Goal: Task Accomplishment & Management: Manage account settings

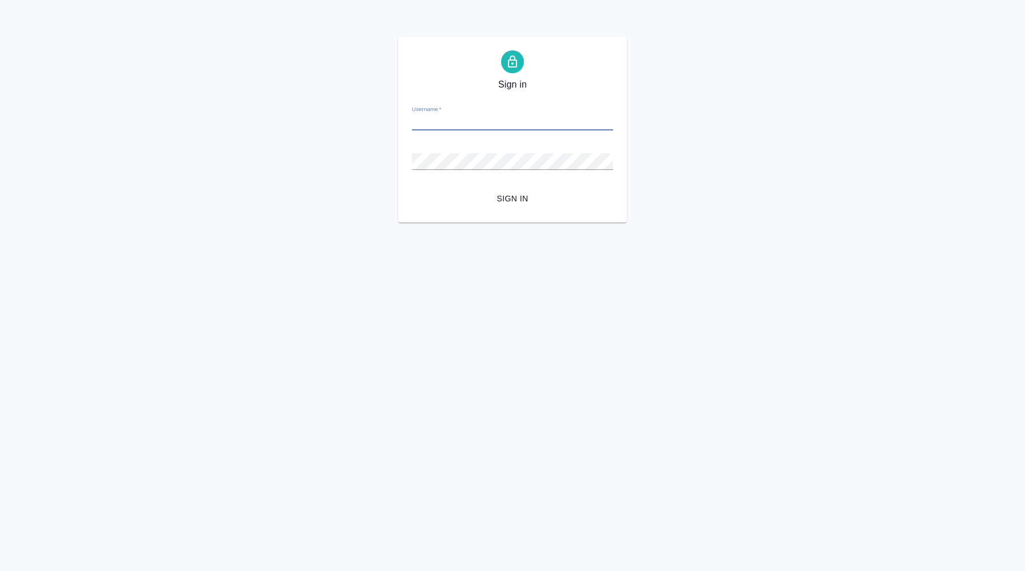
click at [537, 120] on input "Username   *" at bounding box center [512, 122] width 201 height 16
type input "v.koren@awatera.com"
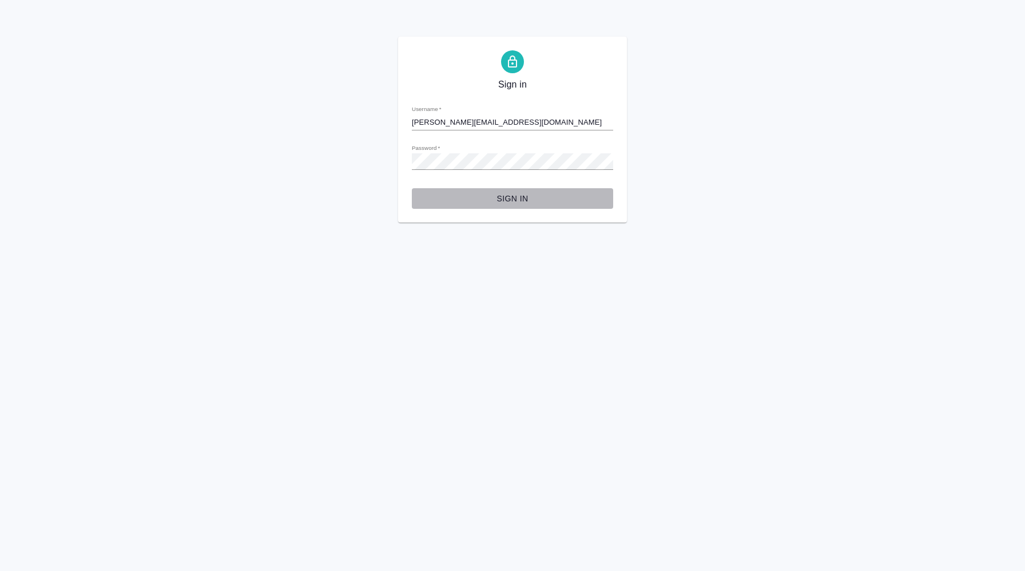
click at [515, 197] on span "Sign in" at bounding box center [512, 199] width 183 height 14
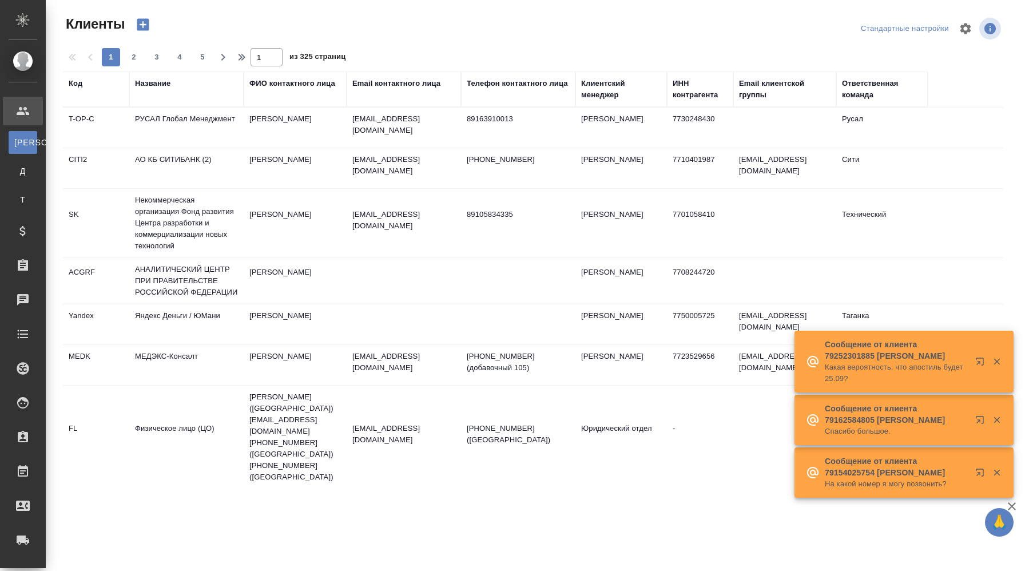
select select "RU"
click at [962, 33] on icon "button" at bounding box center [966, 29] width 14 height 14
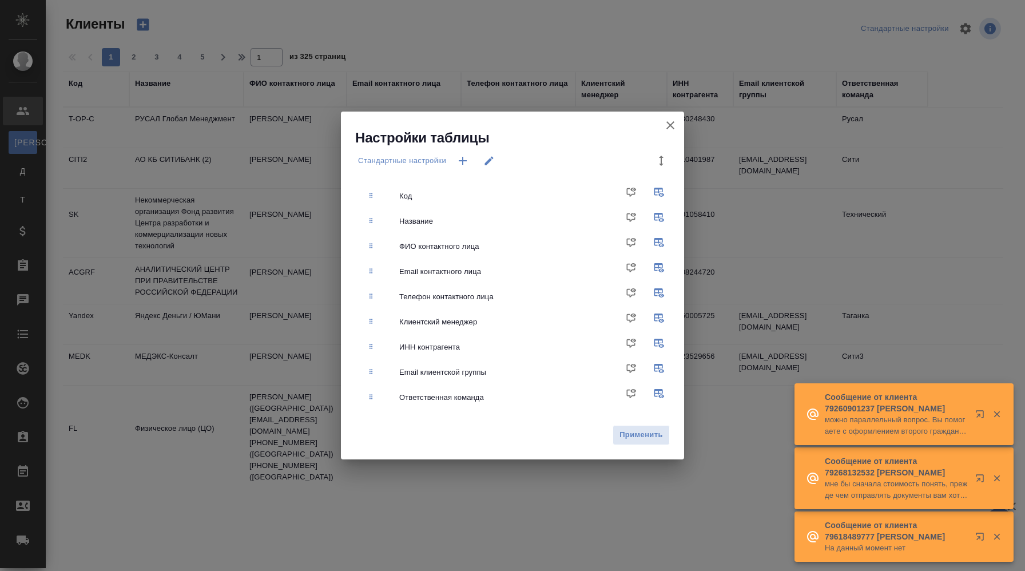
click at [664, 122] on icon "button" at bounding box center [671, 125] width 14 height 14
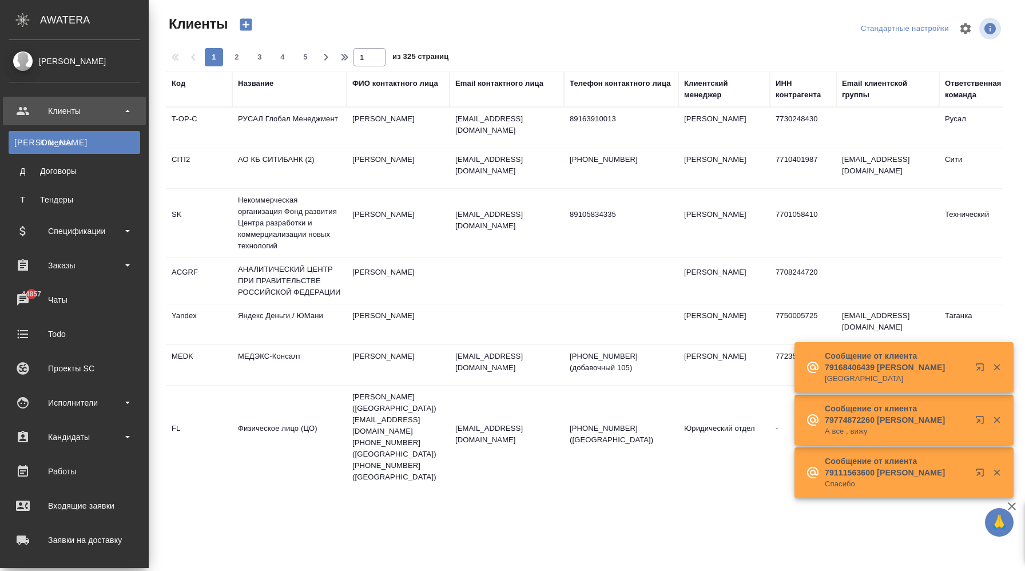
click at [76, 65] on div "[PERSON_NAME]" at bounding box center [75, 61] width 132 height 13
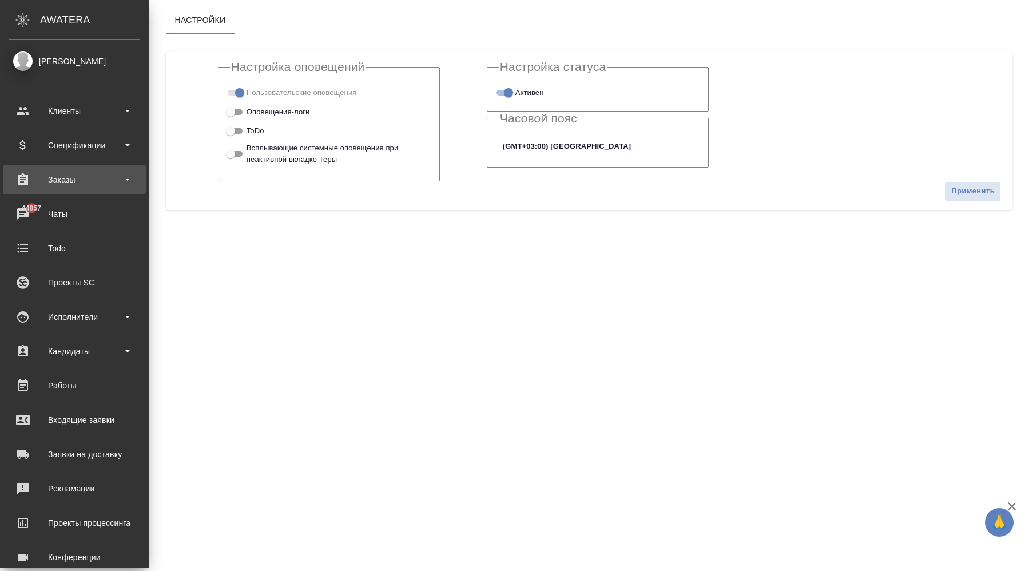
click at [104, 185] on div "Заказы" at bounding box center [75, 179] width 132 height 17
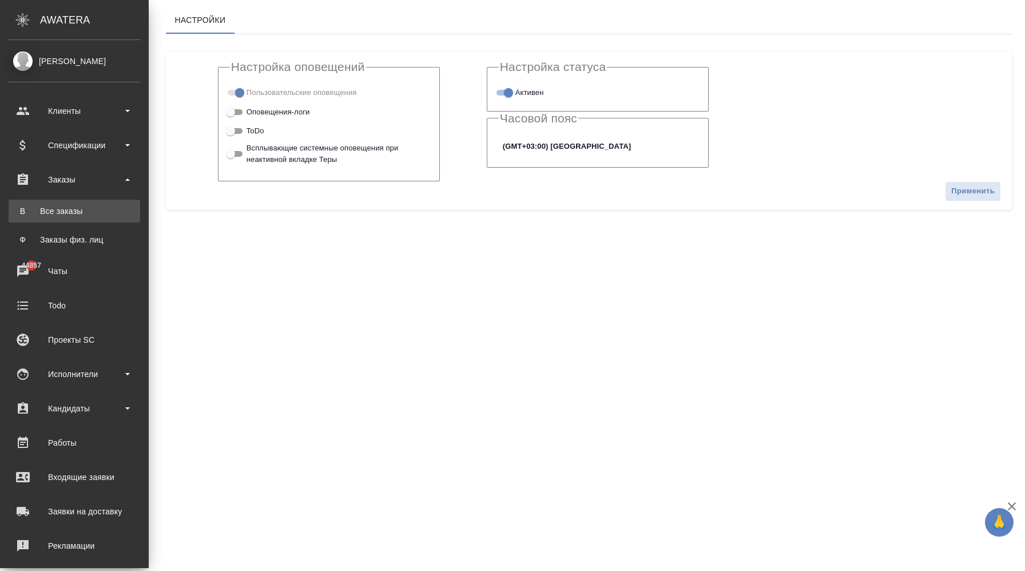
click at [96, 212] on div "Все заказы" at bounding box center [74, 210] width 120 height 11
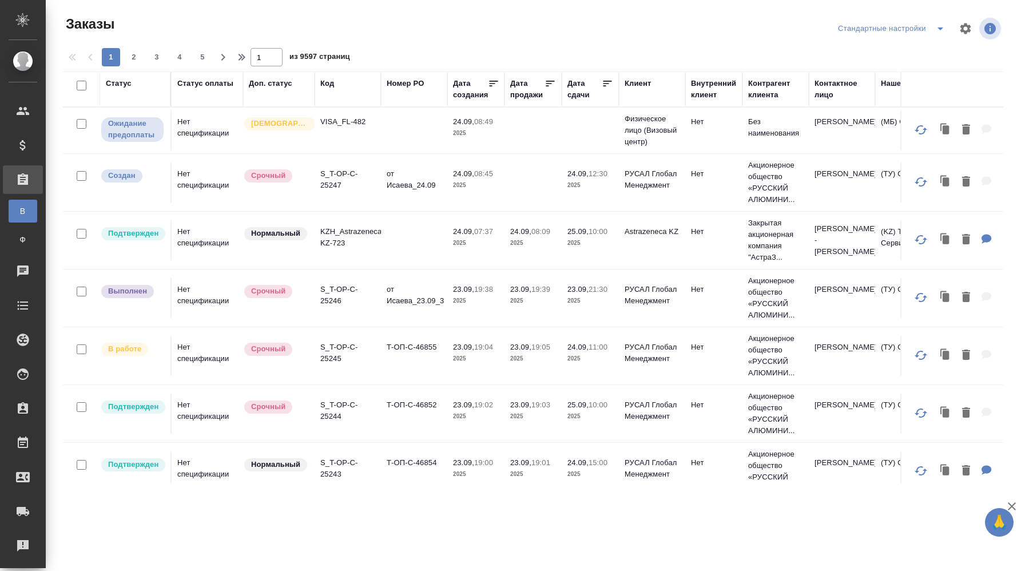
click at [377, 144] on td "VISA_FL-482" at bounding box center [348, 130] width 66 height 40
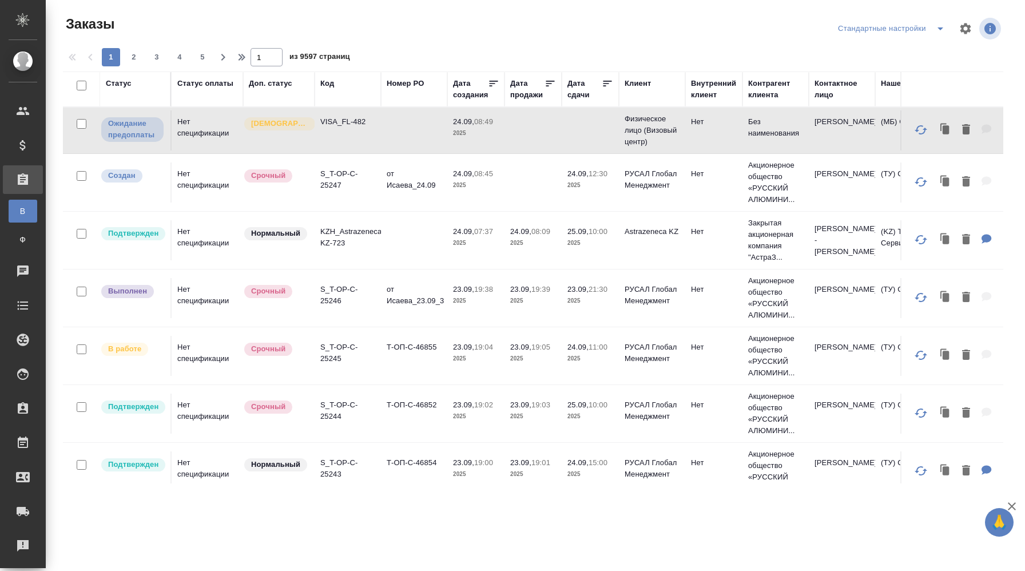
click at [377, 144] on td "VISA_FL-482" at bounding box center [348, 130] width 66 height 40
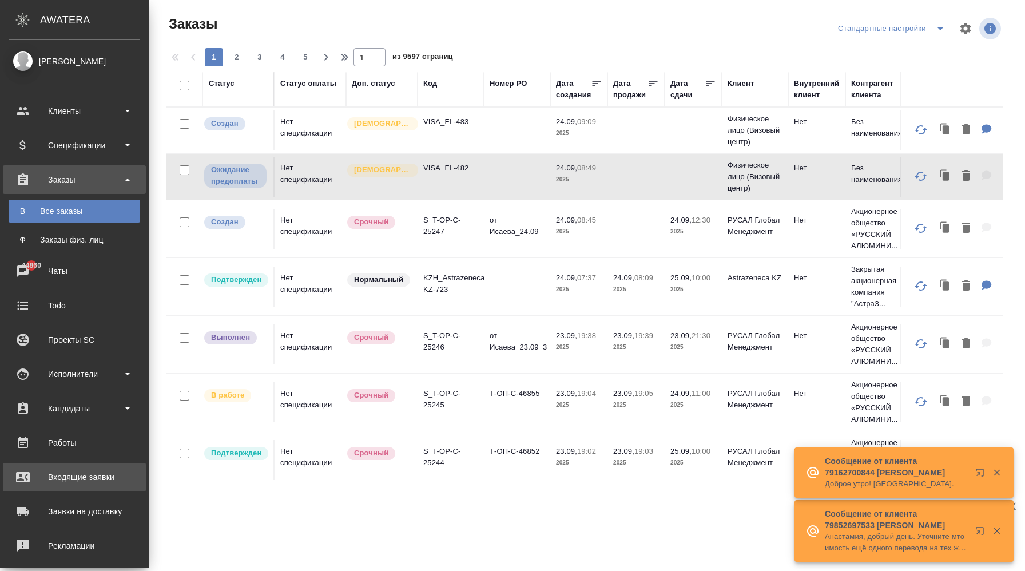
click at [87, 479] on div "Входящие заявки" at bounding box center [75, 477] width 132 height 17
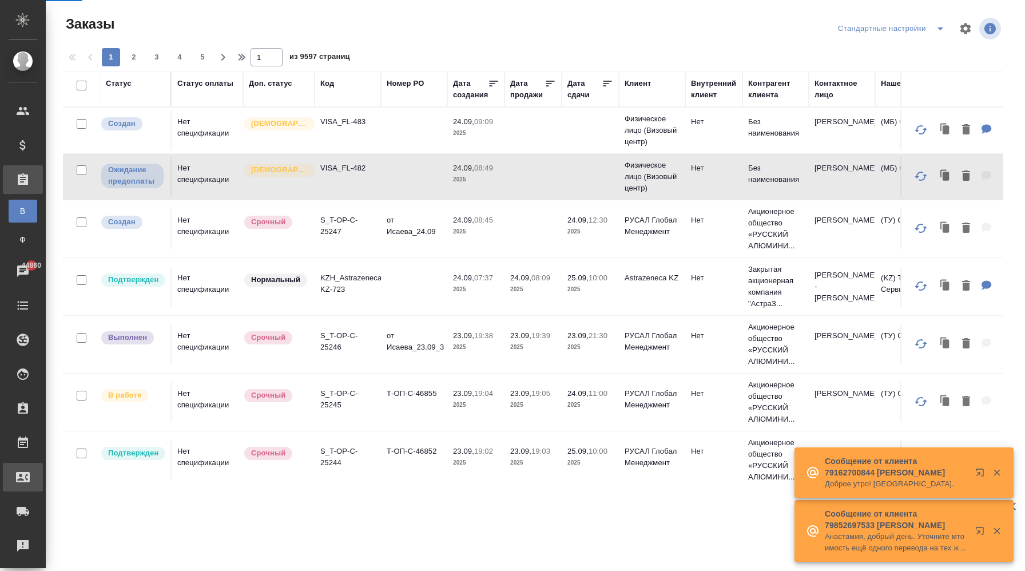
select select "RU"
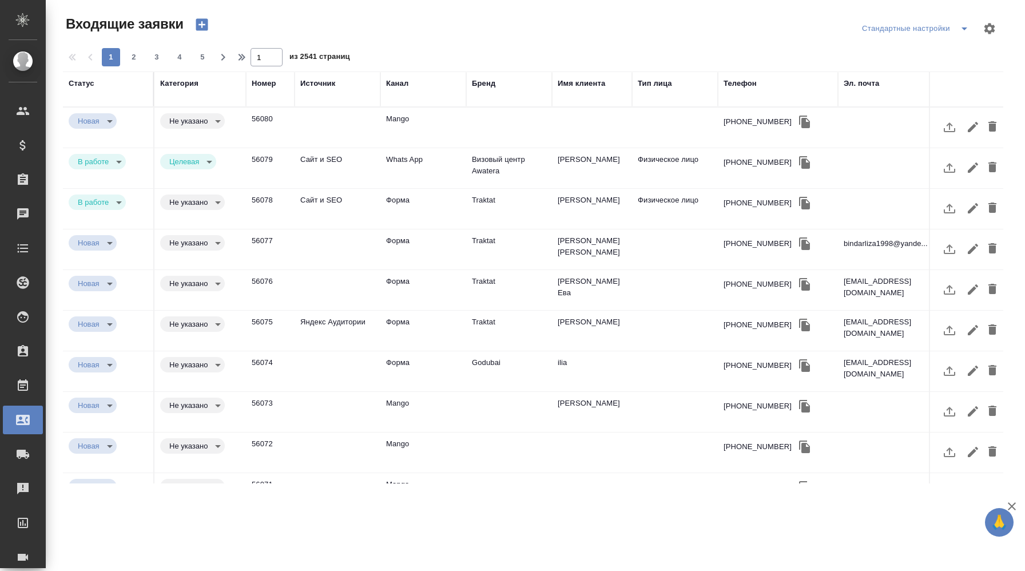
click at [355, 160] on td "Сайт и SEO" at bounding box center [338, 168] width 86 height 40
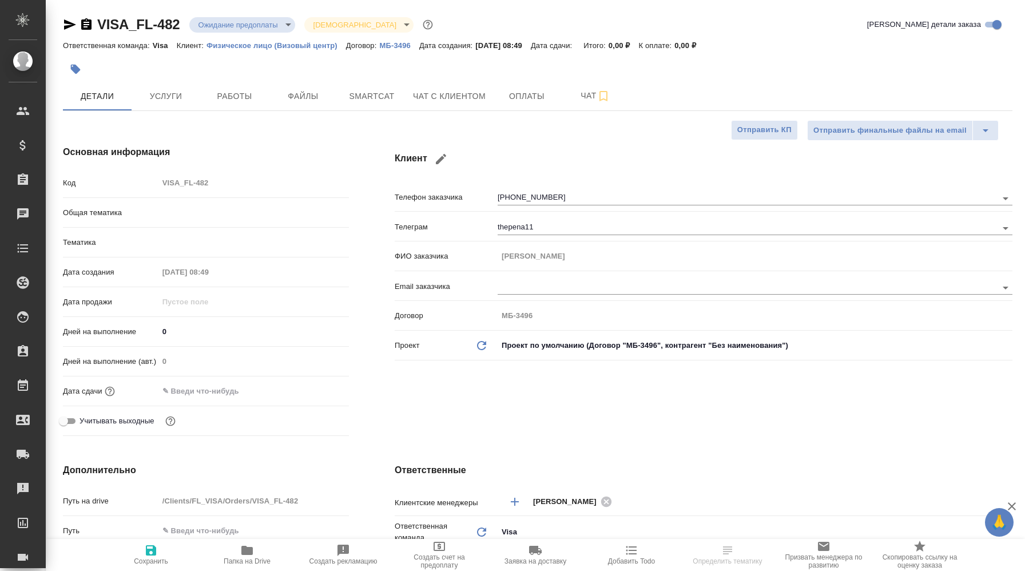
select select "RU"
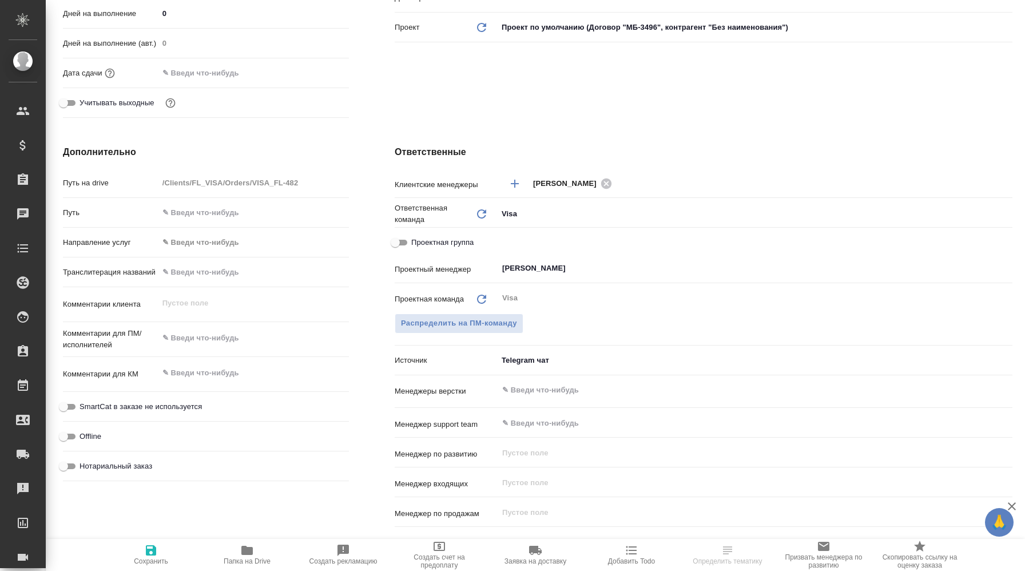
scroll to position [327, 0]
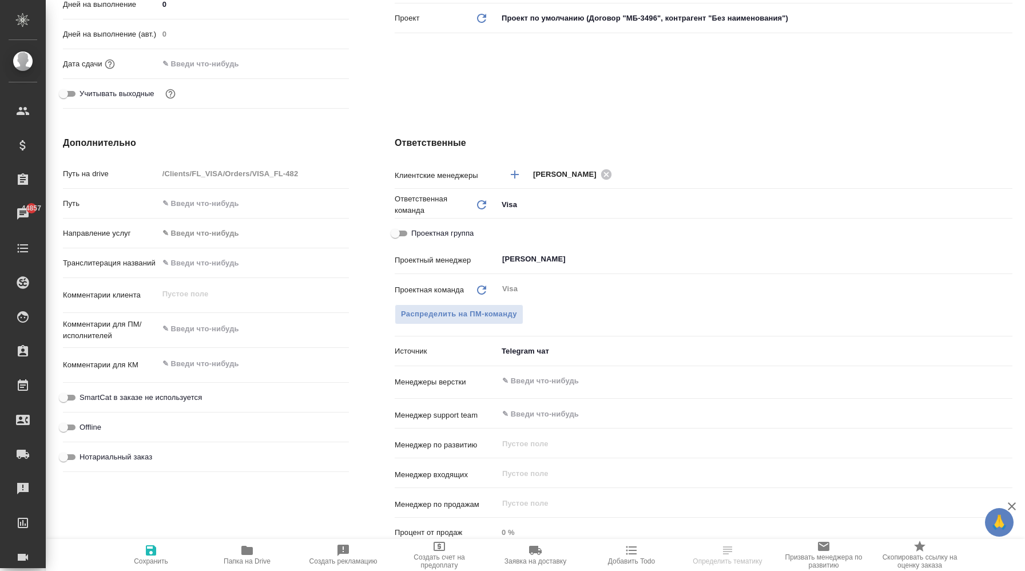
click at [535, 354] on body "🙏 .cls-1 fill:#fff; AWATERA Корэн [PERSON_NAME] Спецификации Заказы 44857 Чаты …" at bounding box center [512, 285] width 1025 height 571
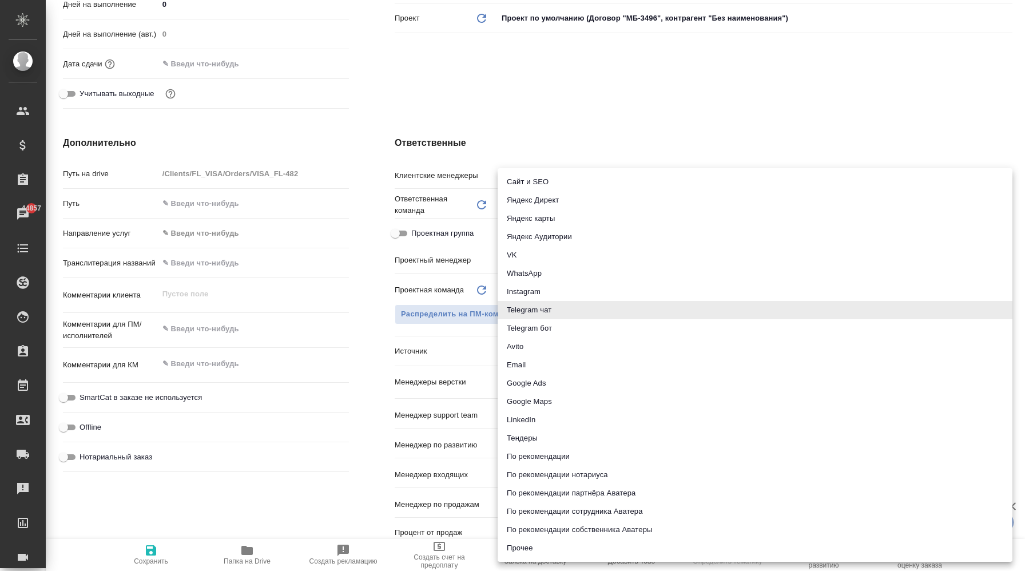
click at [530, 543] on li "Прочее" at bounding box center [755, 548] width 515 height 18
type input "other"
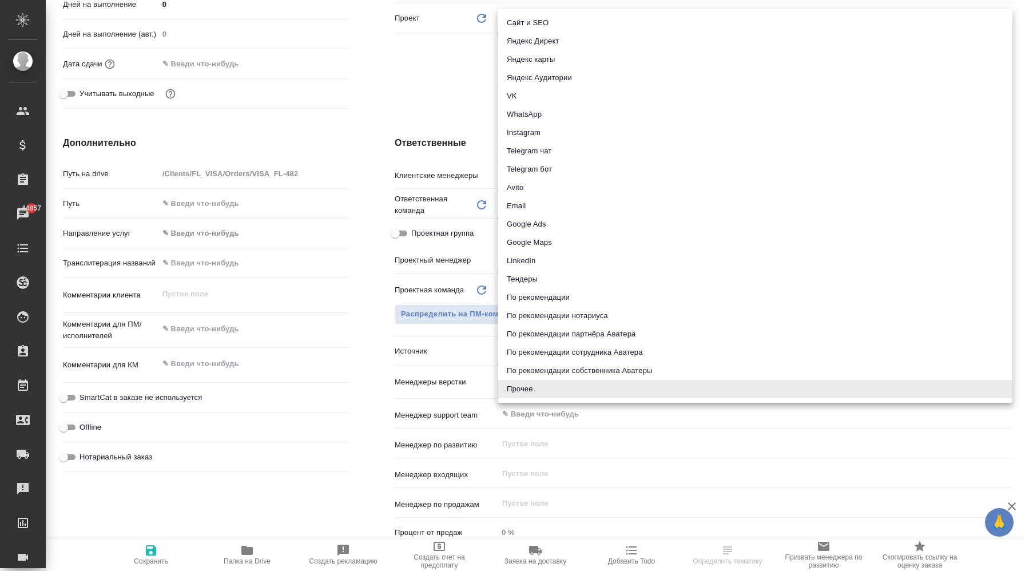
click at [523, 351] on body "🙏 .cls-1 fill:#fff; AWATERA Корэн Владислав Клиенты Спецификации Заказы 44857 Ч…" at bounding box center [512, 285] width 1025 height 571
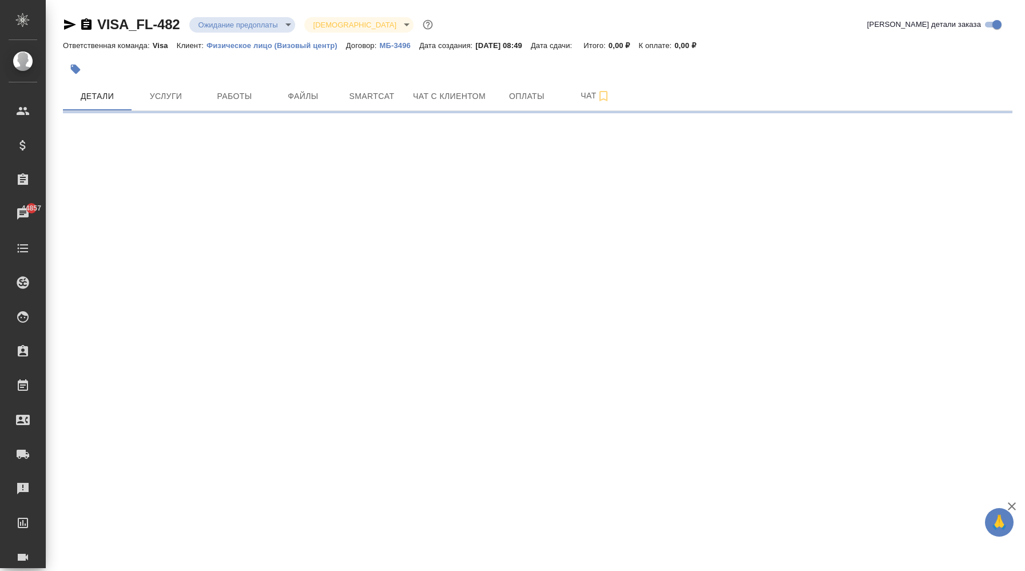
scroll to position [0, 0]
select select "RU"
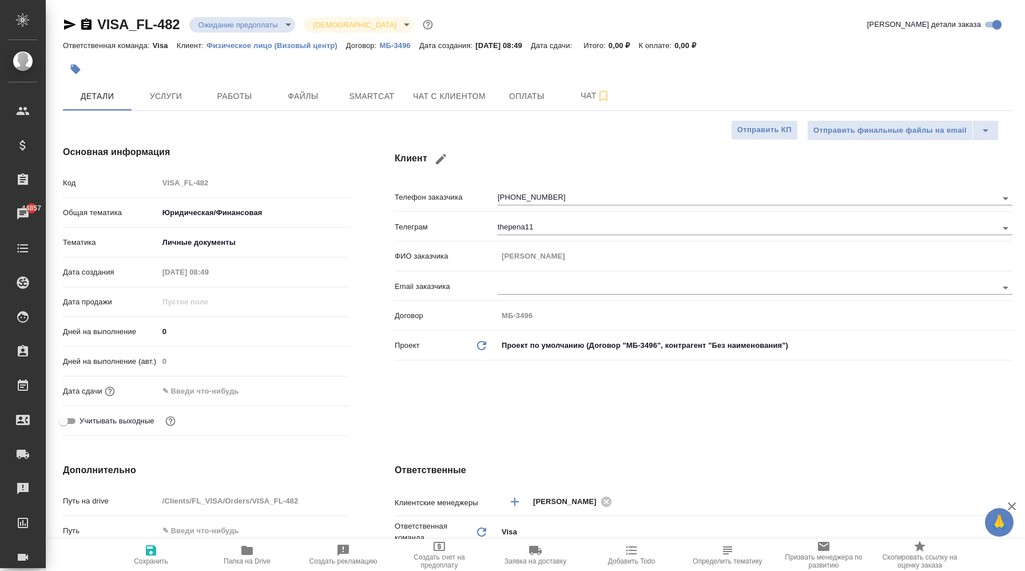
type textarea "x"
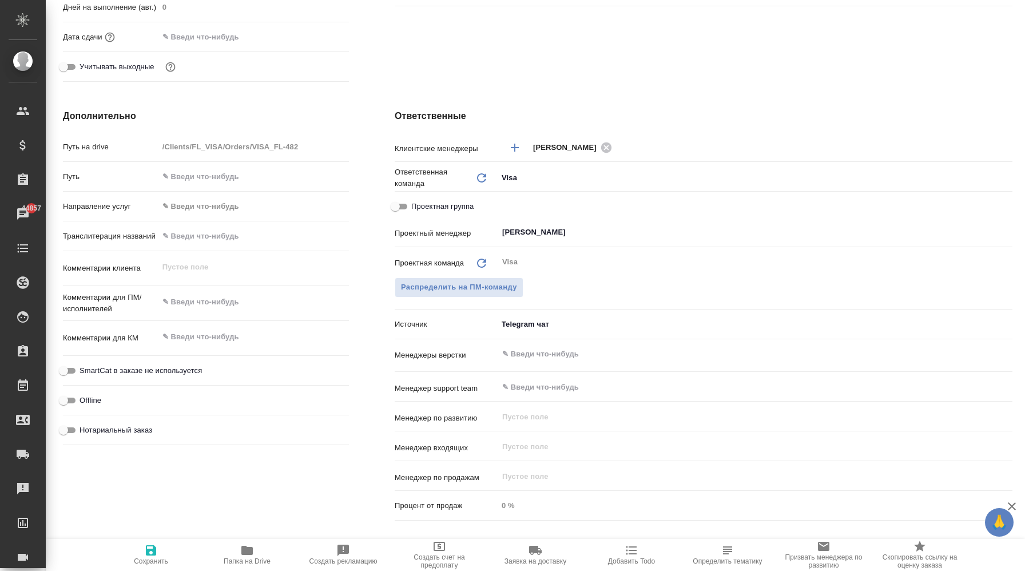
scroll to position [367, 0]
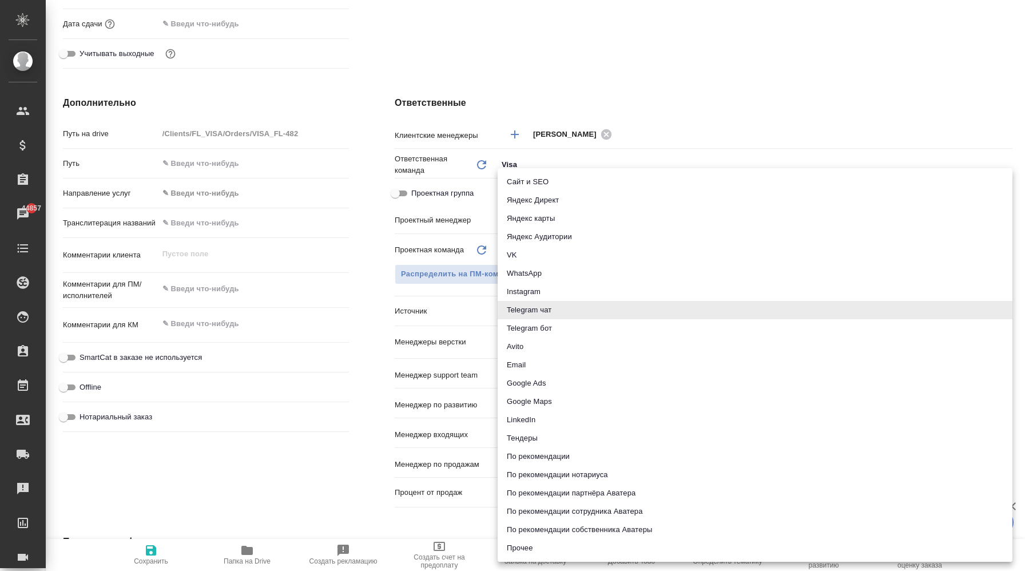
click at [529, 312] on body "🙏 .cls-1 fill:#fff; AWATERA Корэн Владислав Клиенты Спецификации Заказы 44857 Ч…" at bounding box center [512, 285] width 1025 height 571
click at [535, 542] on li "Прочее" at bounding box center [755, 548] width 515 height 18
type textarea "x"
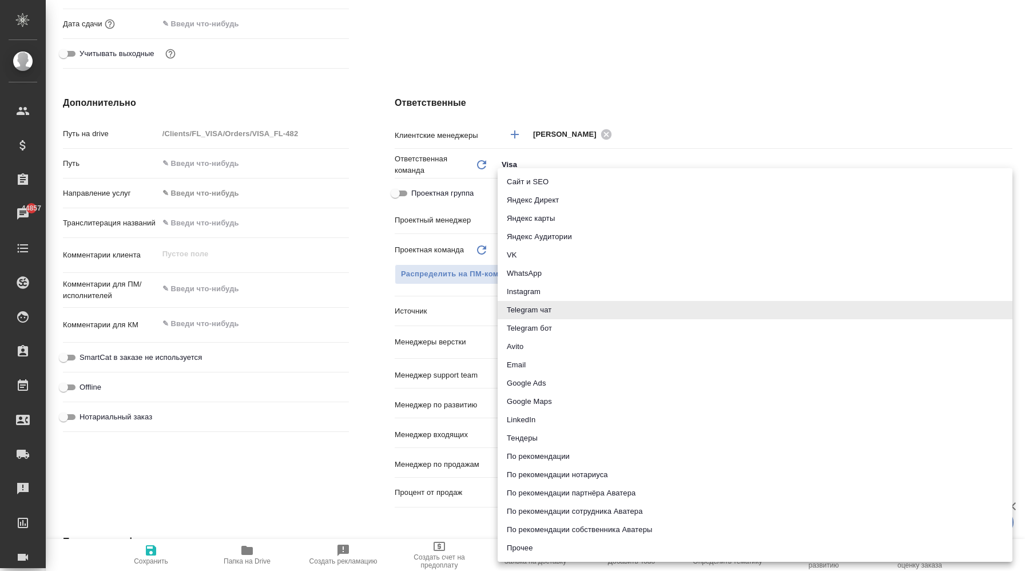
type input "other"
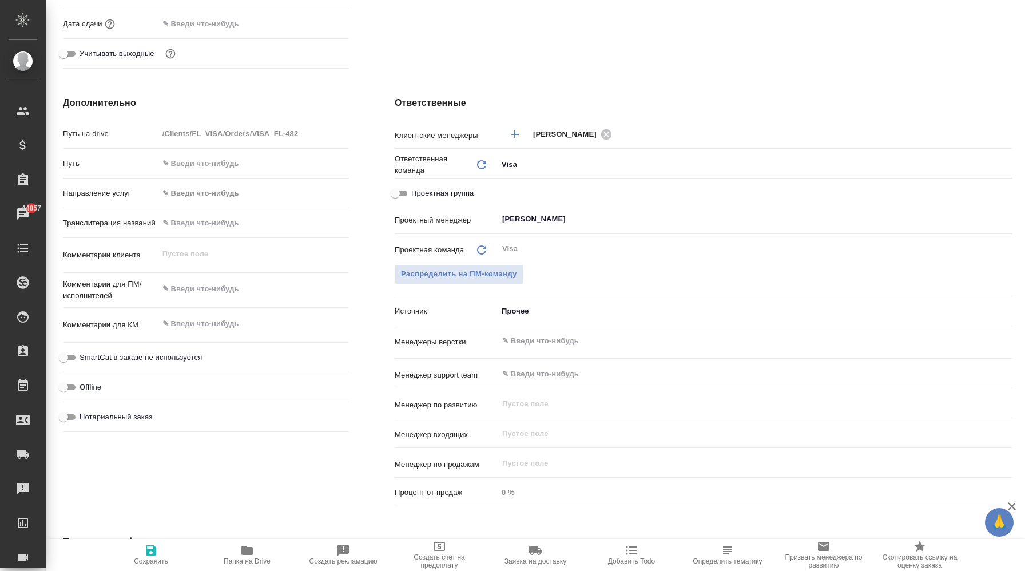
click at [158, 550] on span "Сохранить" at bounding box center [151, 554] width 82 height 22
type textarea "x"
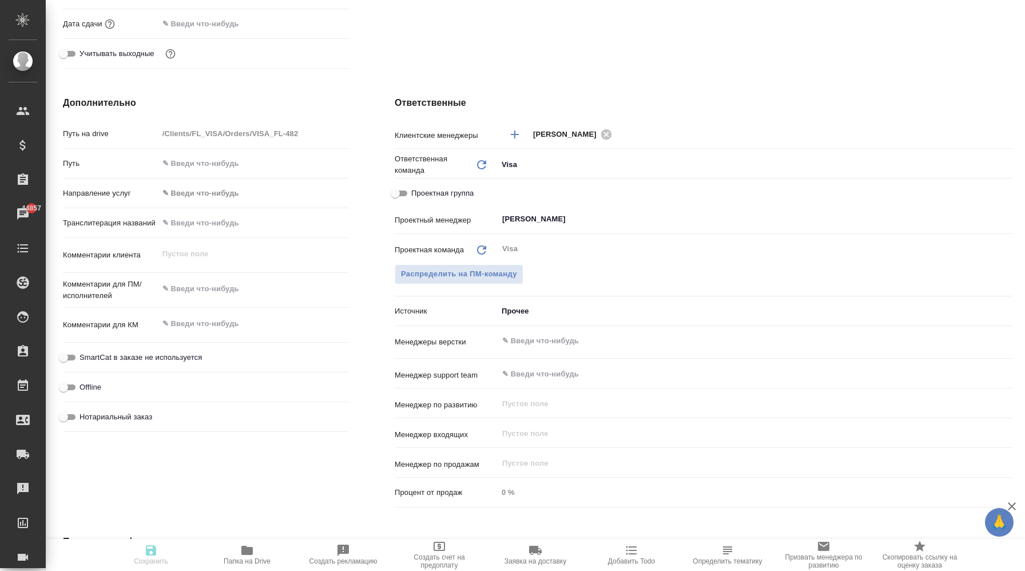
type textarea "x"
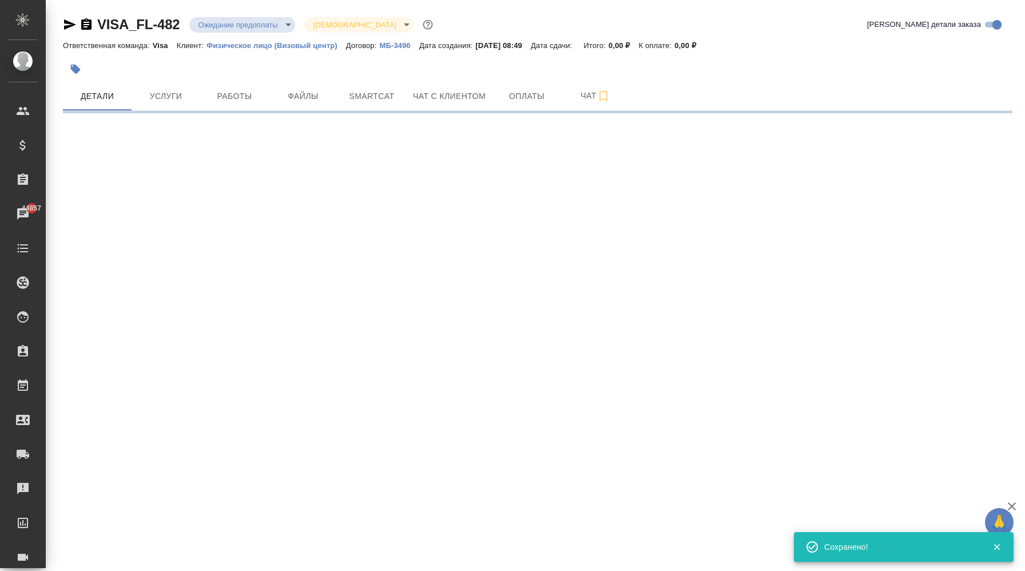
scroll to position [0, 0]
select select "RU"
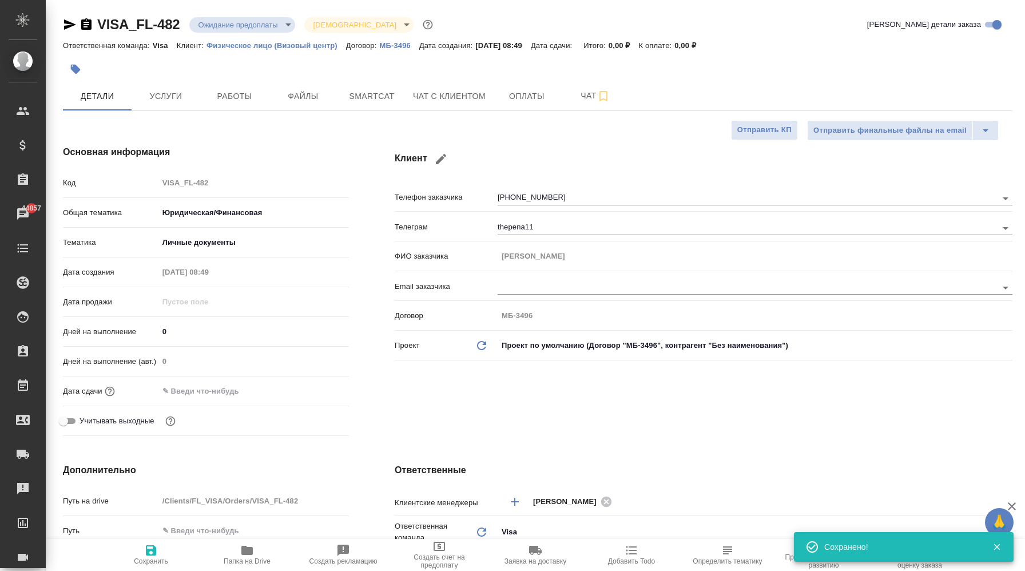
type textarea "x"
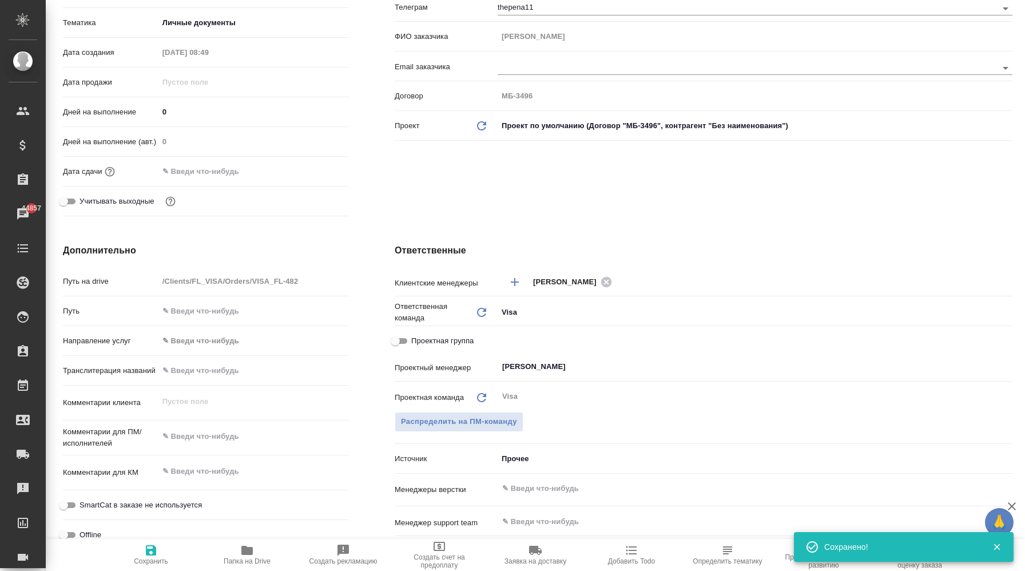
scroll to position [229, 0]
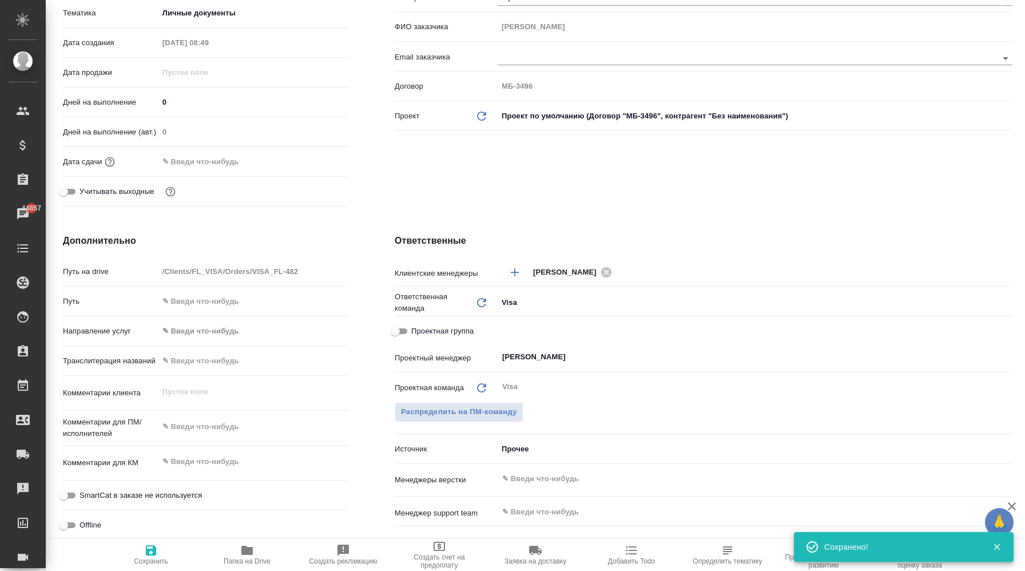
click at [526, 446] on body "🙏 .cls-1 fill:#fff; AWATERA Корэн Владислав Клиенты Спецификации Заказы 44857 Ч…" at bounding box center [512, 285] width 1025 height 571
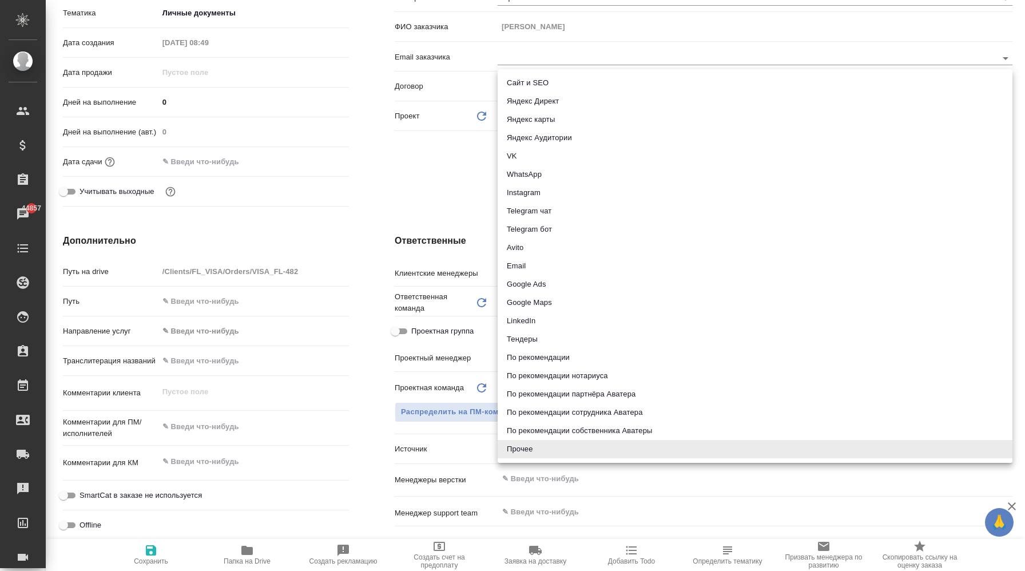
click at [566, 217] on li "Telegram чат" at bounding box center [755, 211] width 515 height 18
type textarea "x"
type input "telegram"
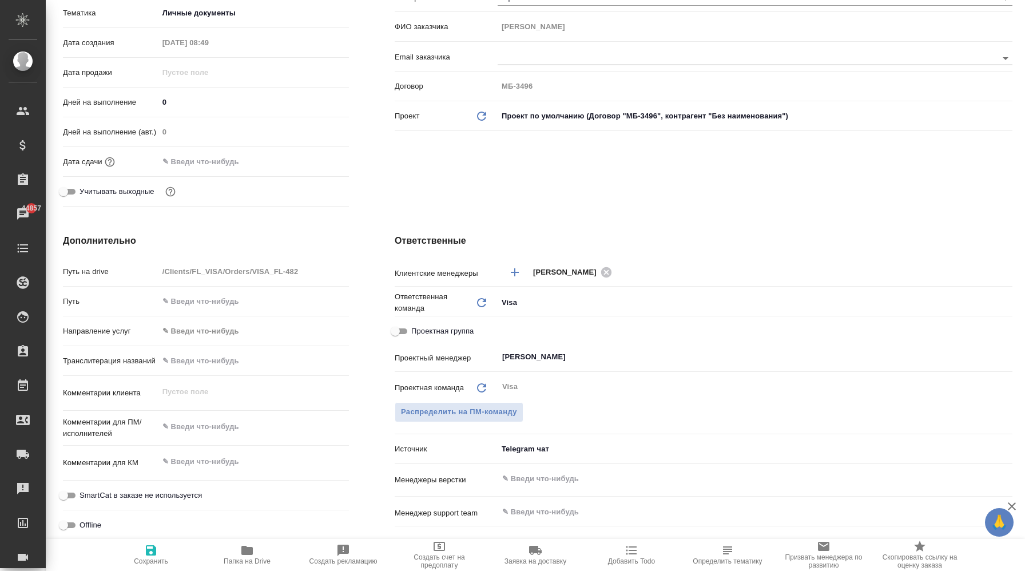
click at [154, 553] on icon "button" at bounding box center [151, 550] width 10 height 10
type textarea "x"
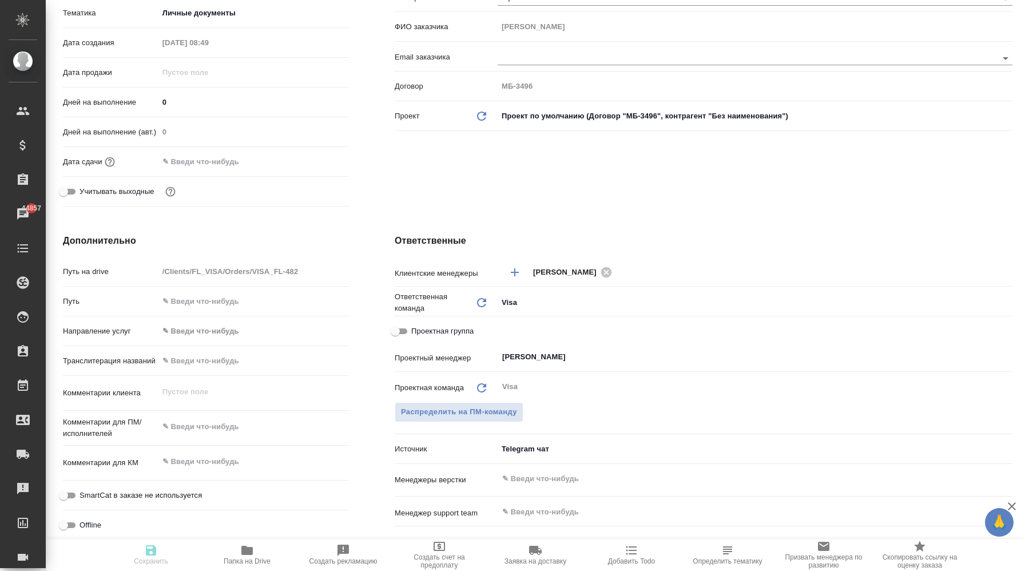
type textarea "x"
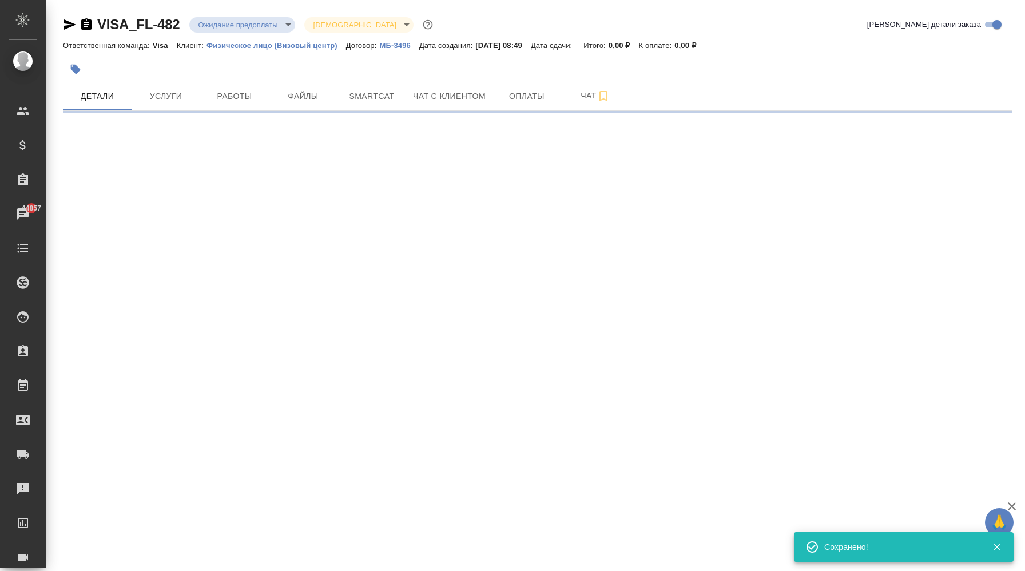
scroll to position [0, 0]
select select "RU"
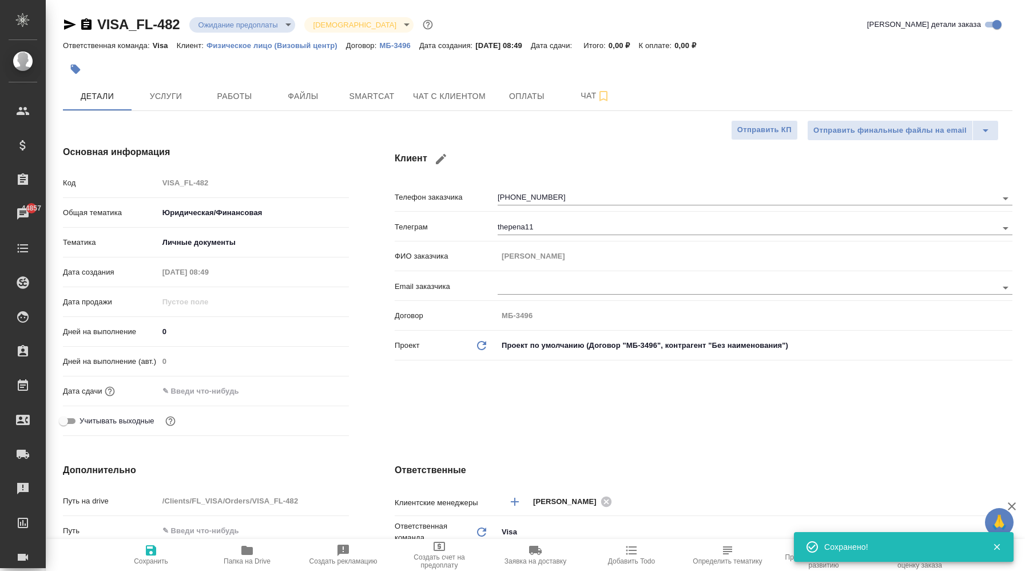
type textarea "x"
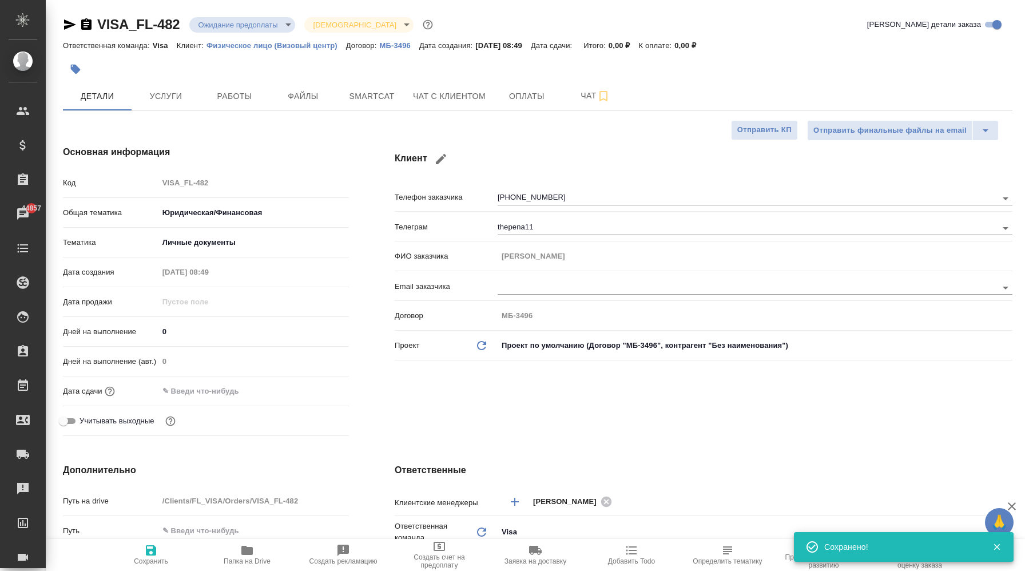
type textarea "x"
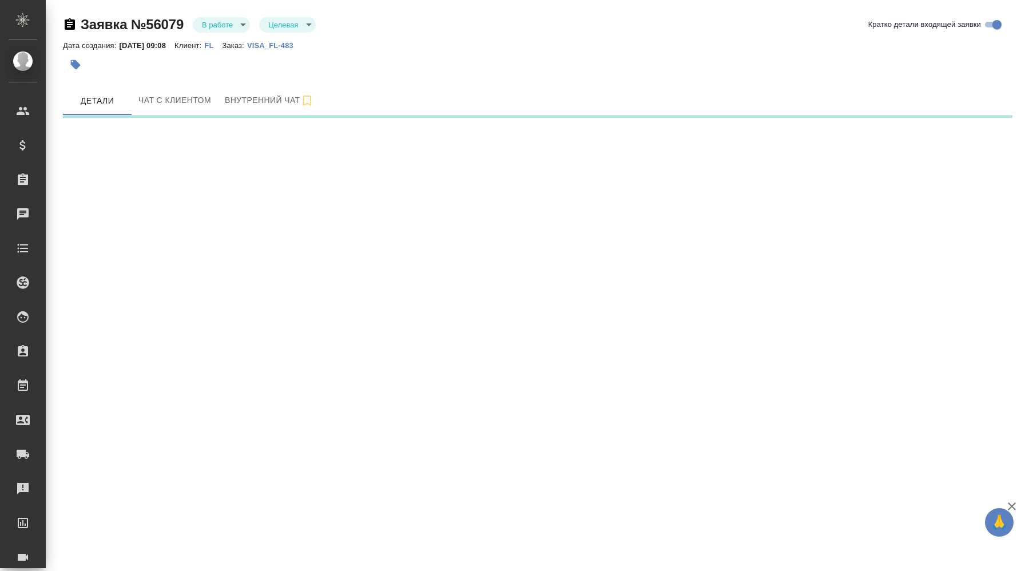
select select "RU"
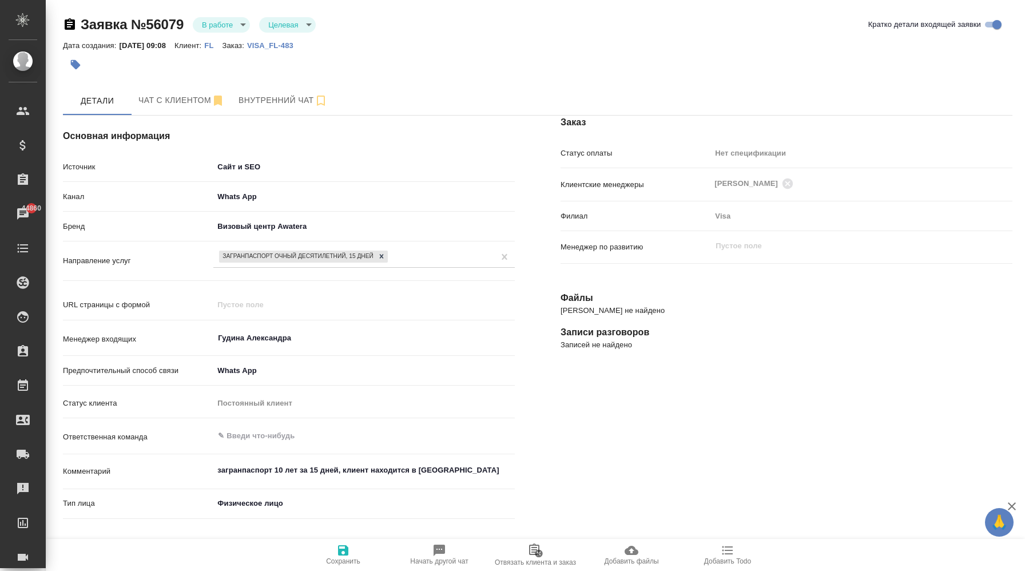
click at [243, 25] on body "🙏 .cls-1 fill:#fff; AWATERA Корэн [PERSON_NAME] Спецификации Заказы 44860 Чаты …" at bounding box center [512, 285] width 1025 height 571
click at [237, 43] on li "Отказ" at bounding box center [222, 43] width 58 height 19
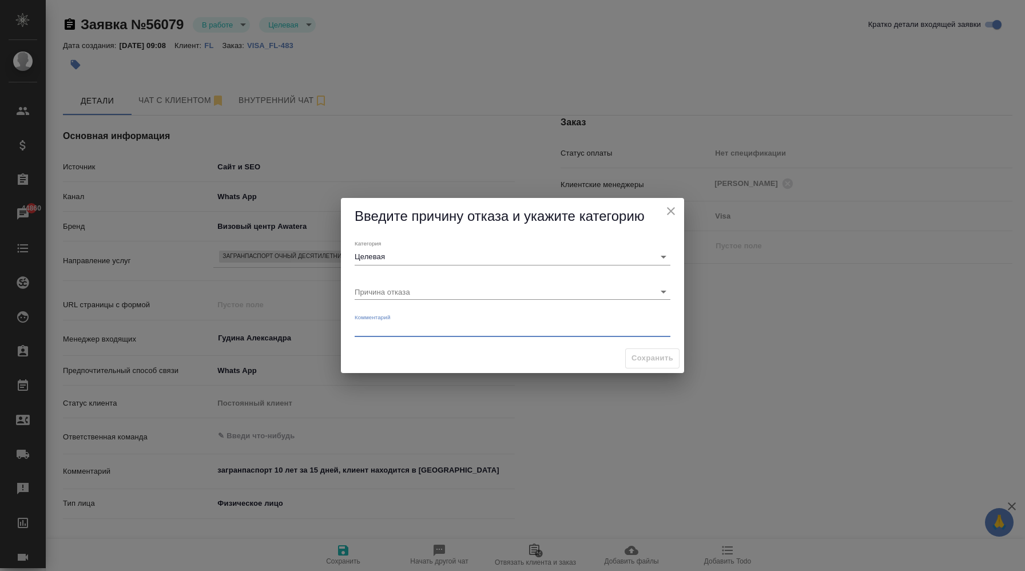
click at [491, 330] on textarea at bounding box center [513, 328] width 316 height 9
click at [668, 209] on icon "close" at bounding box center [671, 211] width 14 height 14
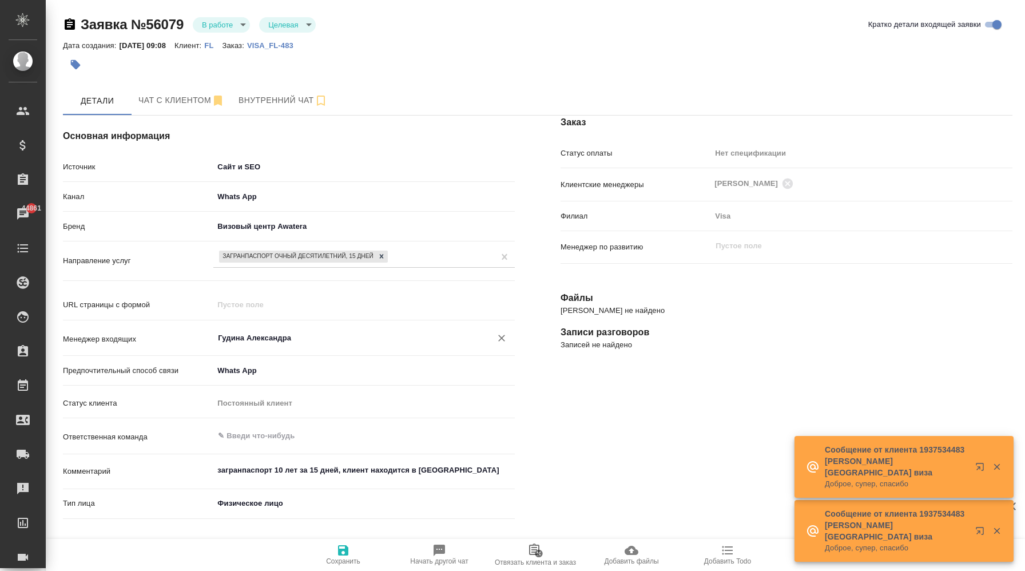
type textarea "x"
